Goal: Task Accomplishment & Management: Manage account settings

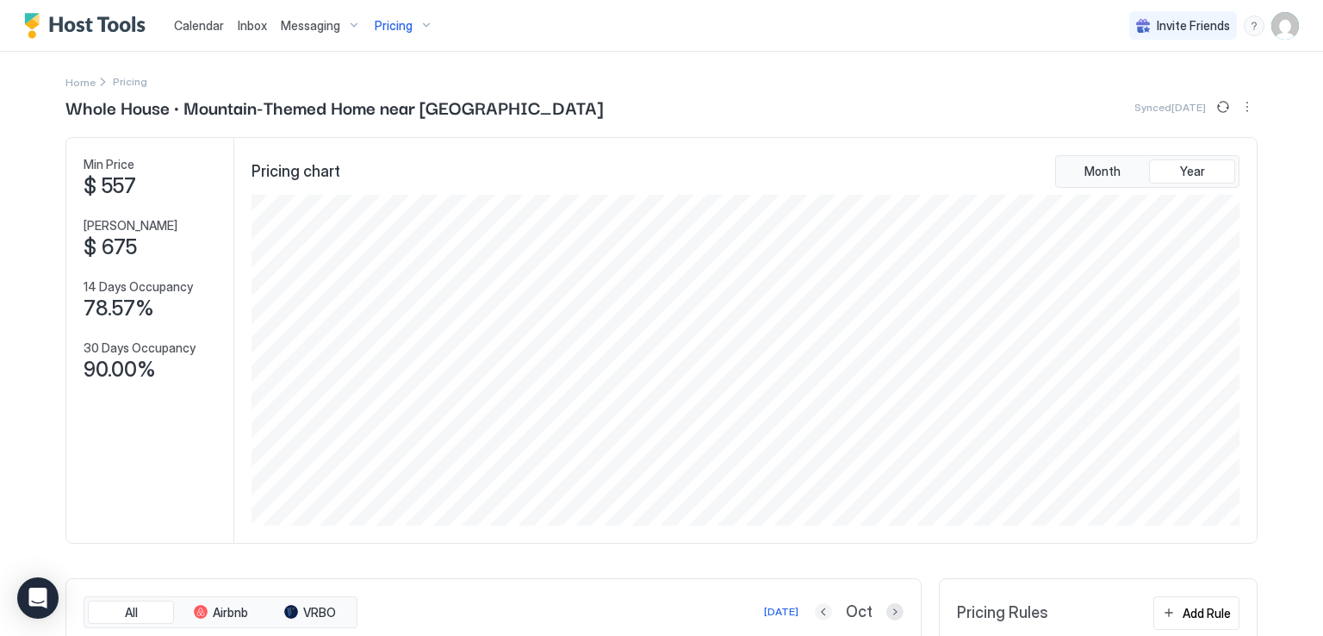
scroll to position [331, 992]
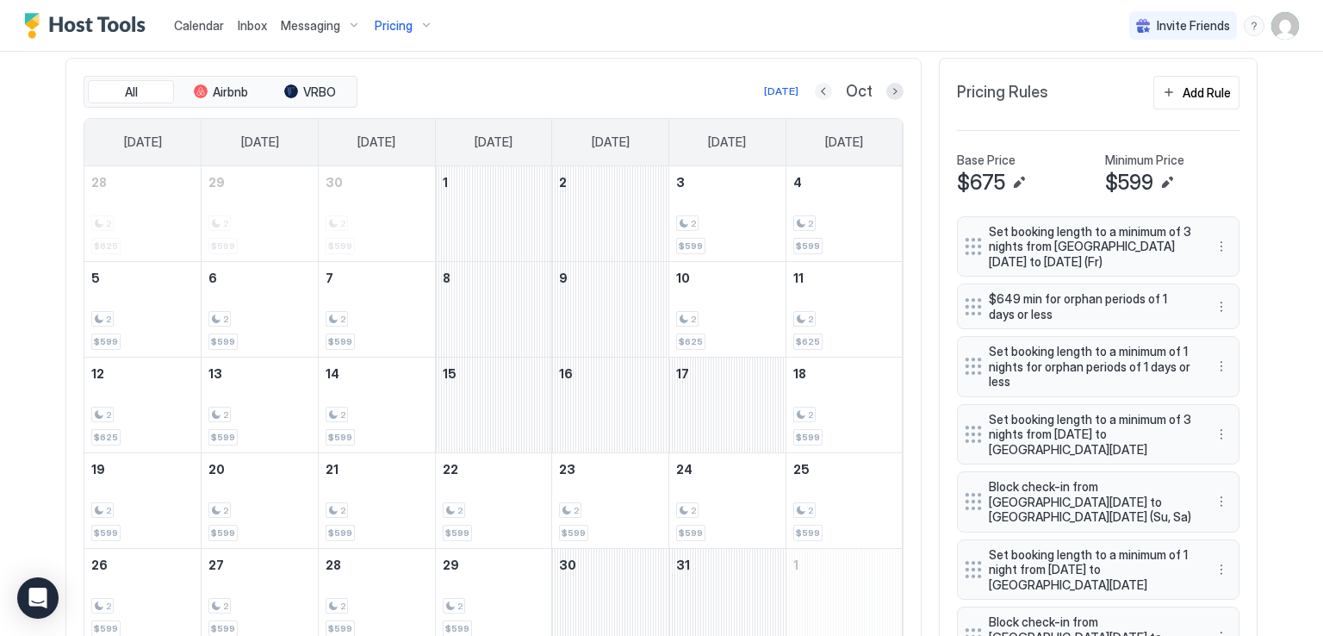
click at [816, 87] on button "Previous month" at bounding box center [823, 91] width 17 height 17
drag, startPoint x: 0, startPoint y: 0, endPoint x: 816, endPoint y: 87, distance: 820.5
click at [816, 87] on button "Previous month" at bounding box center [823, 91] width 17 height 17
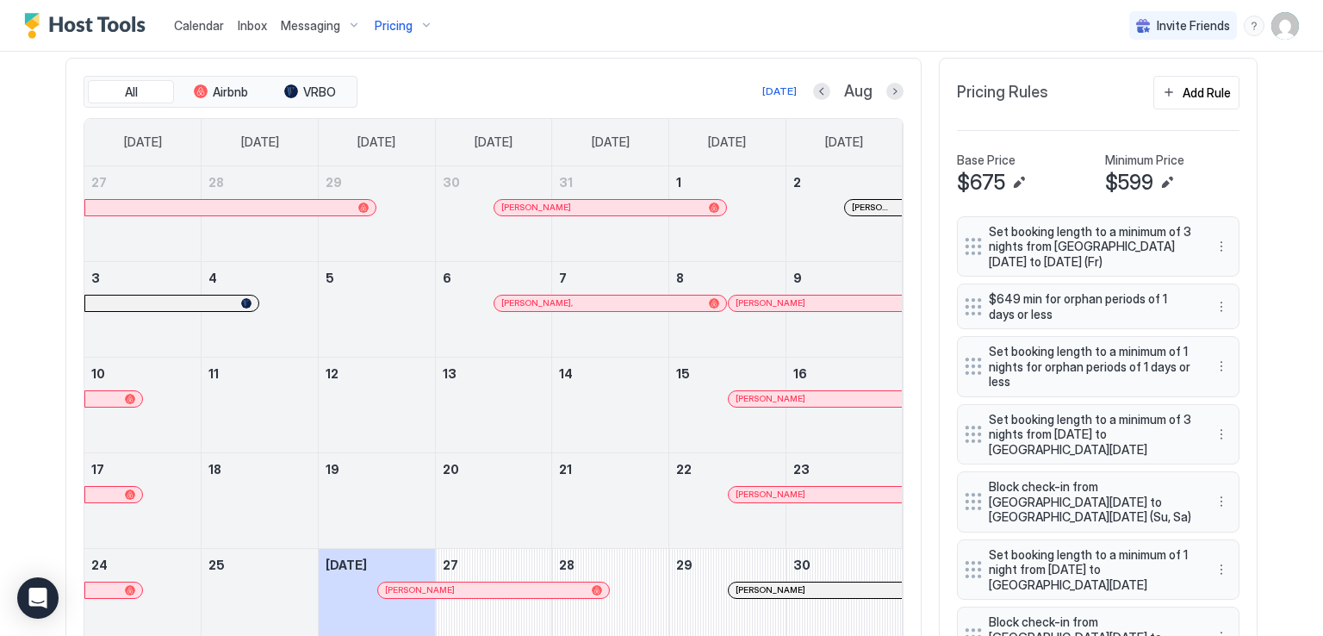
click at [781, 590] on div at bounding box center [788, 590] width 14 height 14
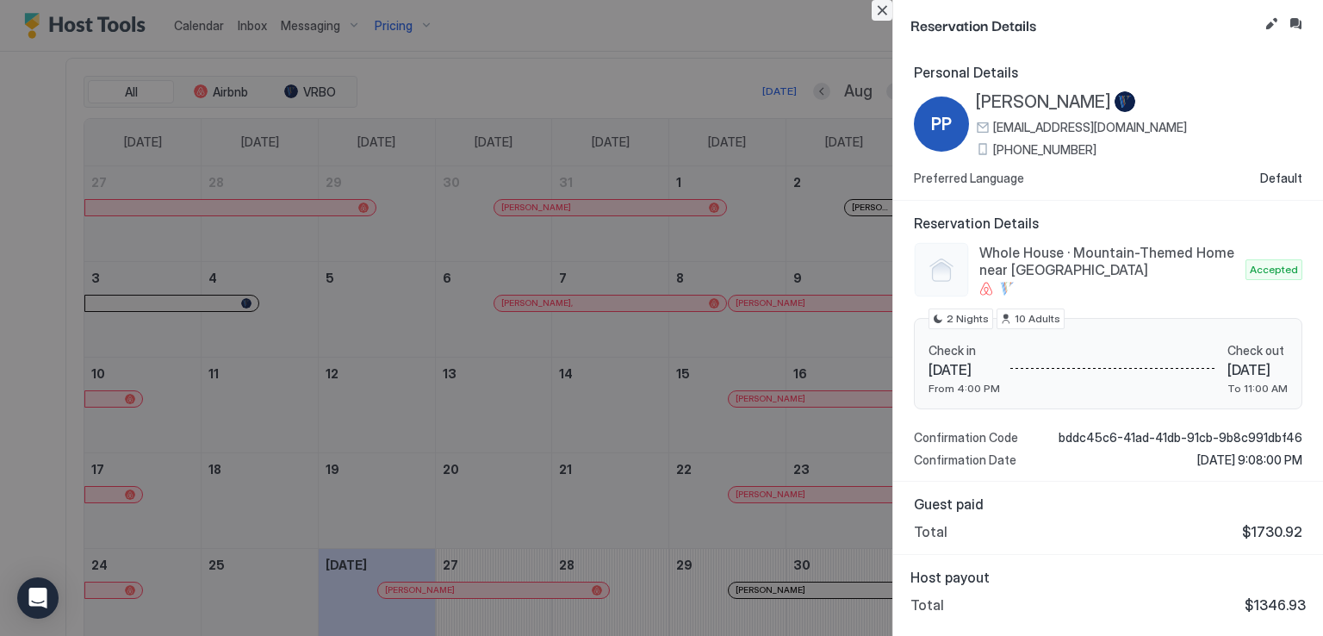
click at [883, 10] on button "Close" at bounding box center [882, 10] width 21 height 21
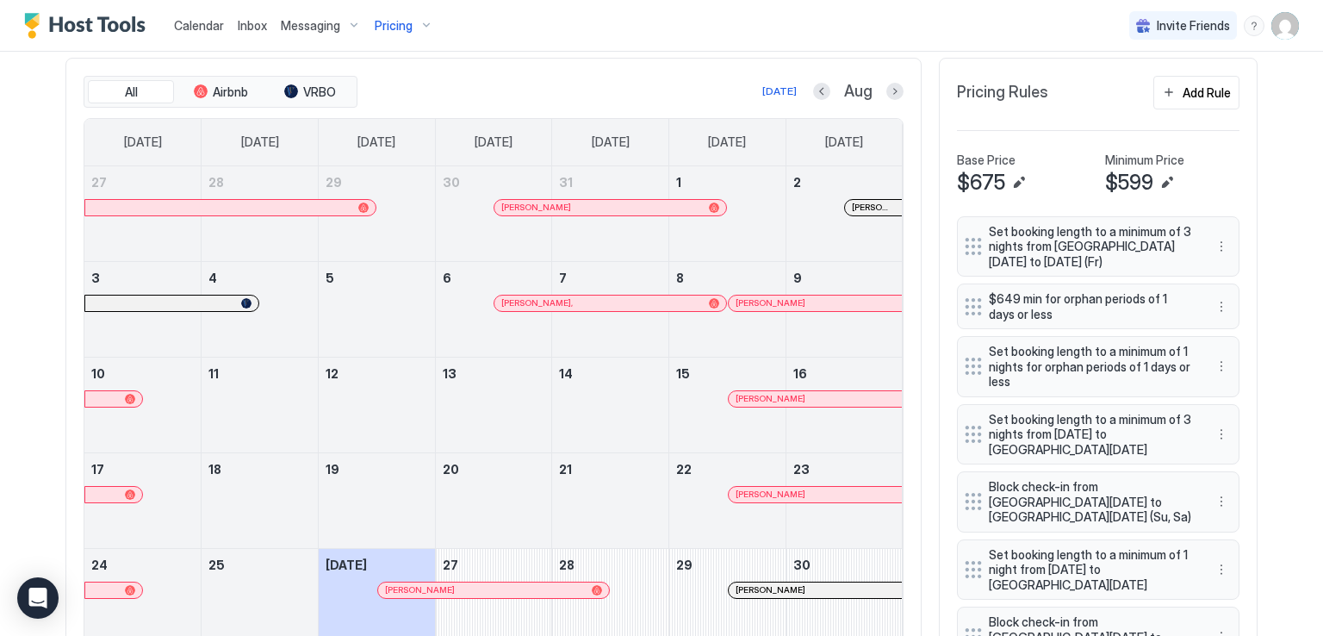
click at [327, 25] on span "Messaging" at bounding box center [310, 26] width 59 height 16
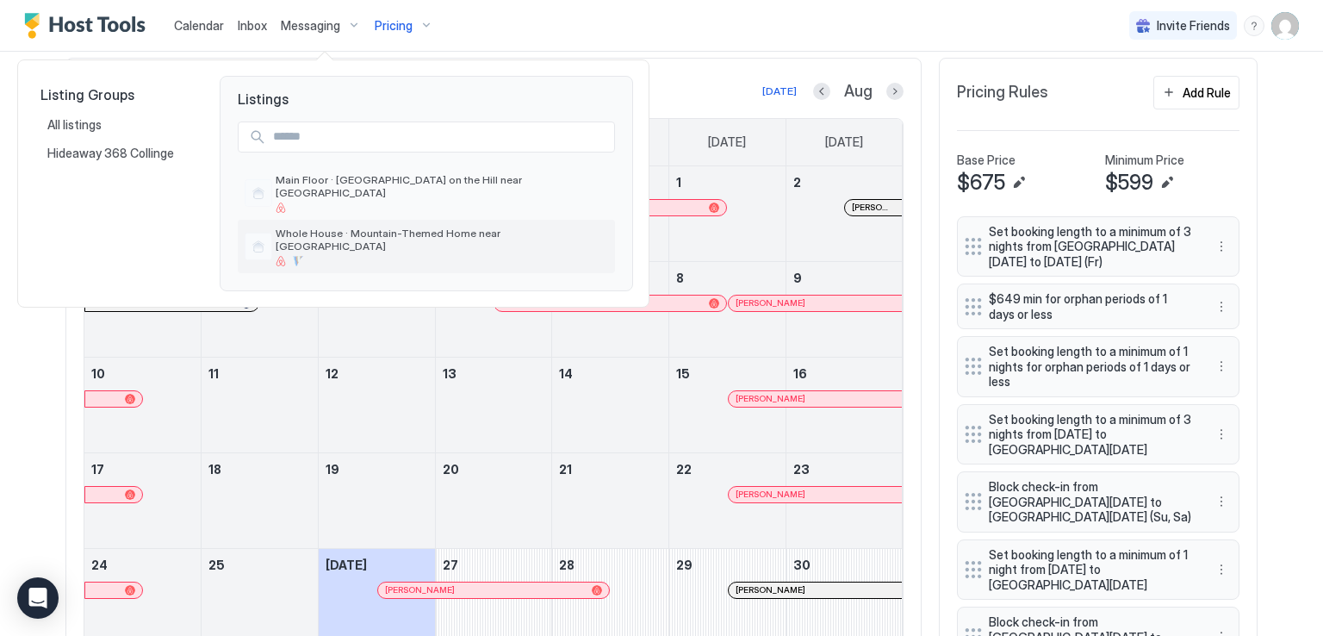
click at [325, 227] on span "Whole House · Mountain-Themed Home near [GEOGRAPHIC_DATA]" at bounding box center [442, 240] width 333 height 26
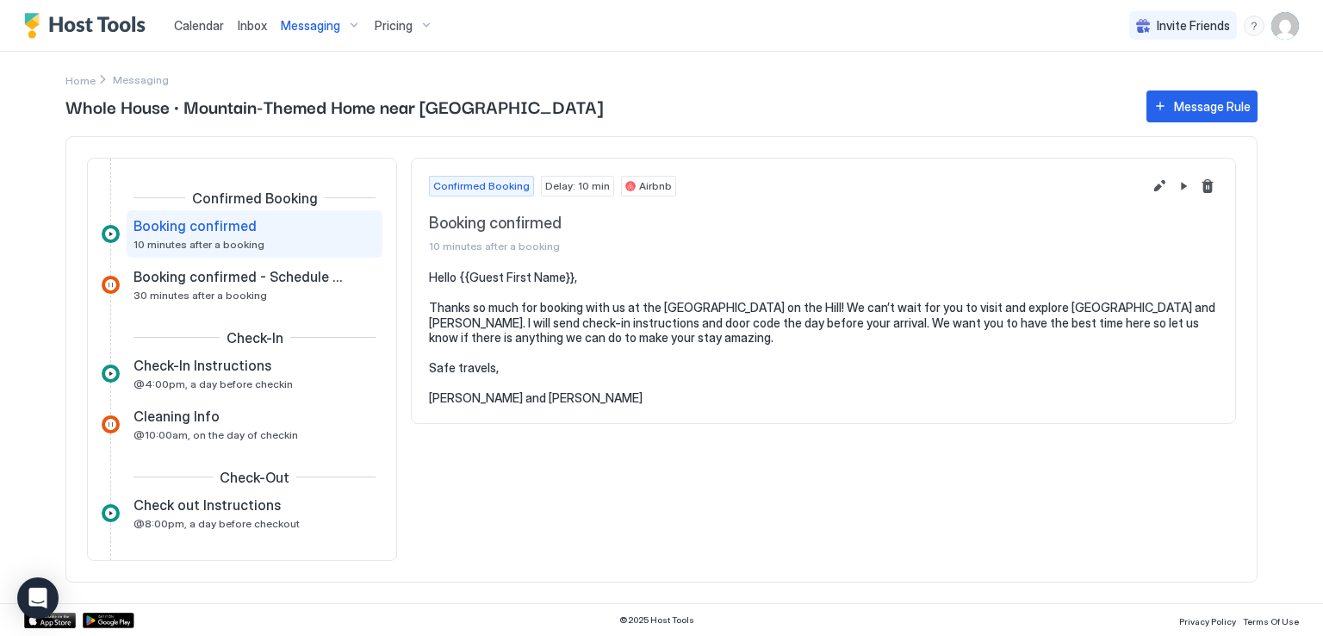
click at [214, 383] on span "@4:00pm, a day before checkin" at bounding box center [213, 383] width 159 height 13
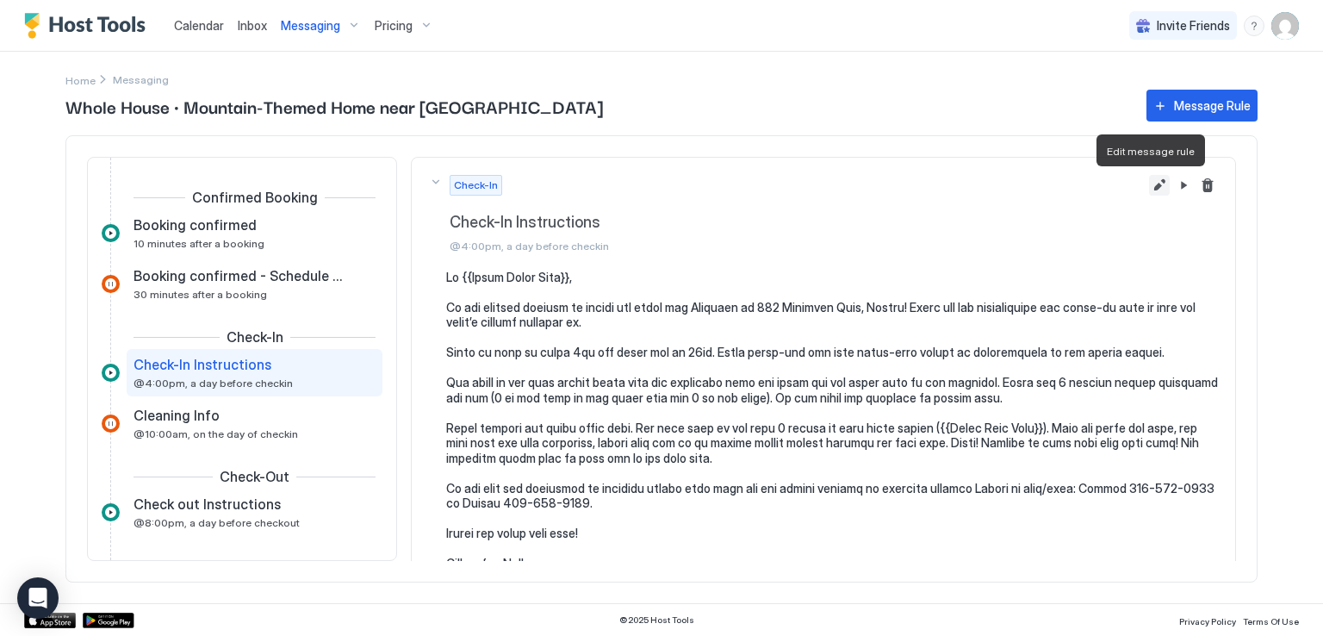
click at [1149, 183] on button "Edit message rule" at bounding box center [1159, 185] width 21 height 21
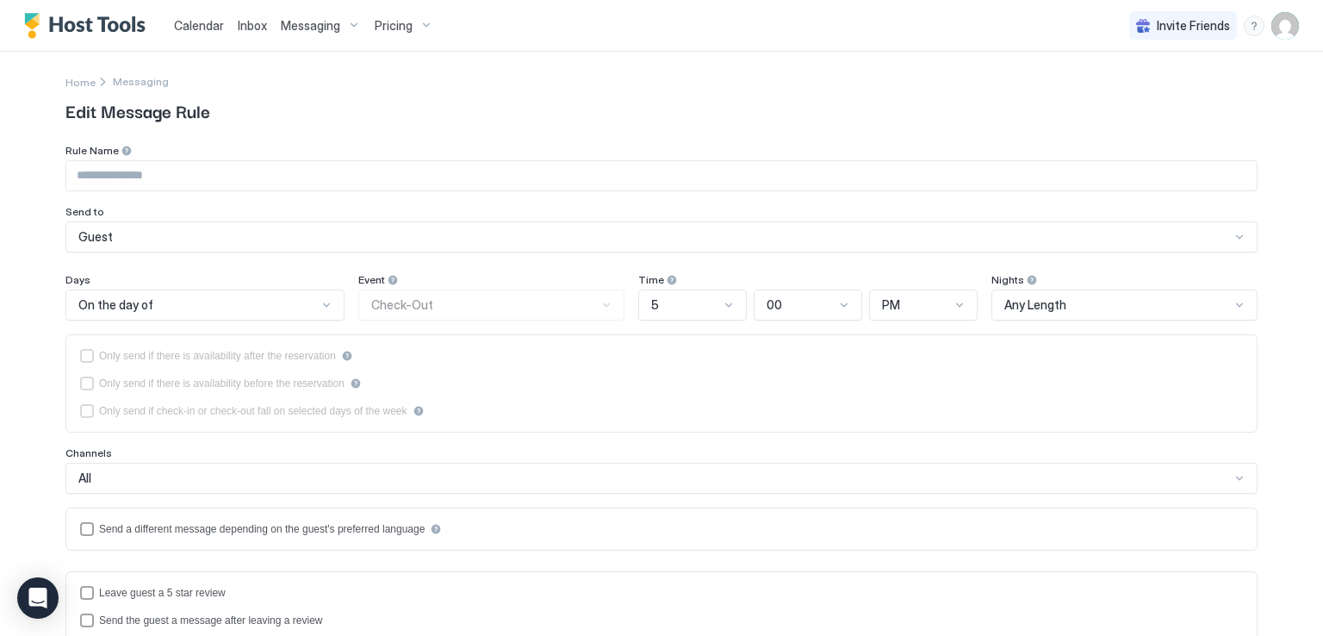
type input "**********"
click at [201, 18] on span "Calendar" at bounding box center [199, 25] width 50 height 15
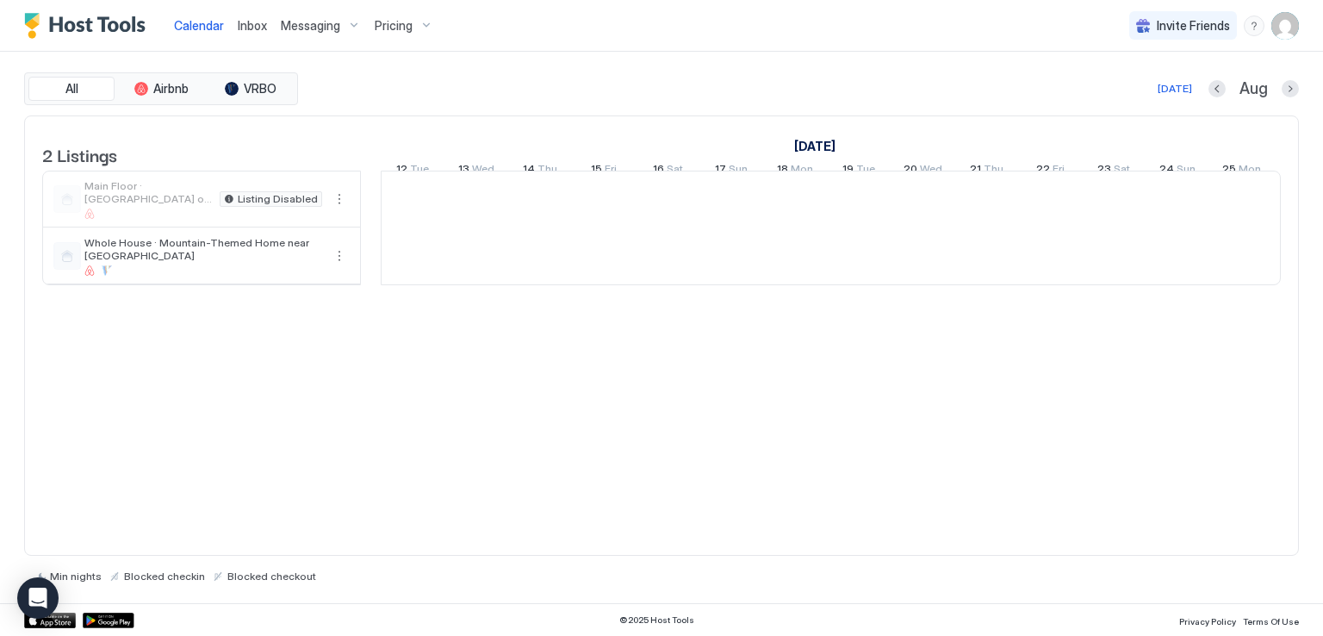
scroll to position [0, 957]
